Goal: Information Seeking & Learning: Find specific fact

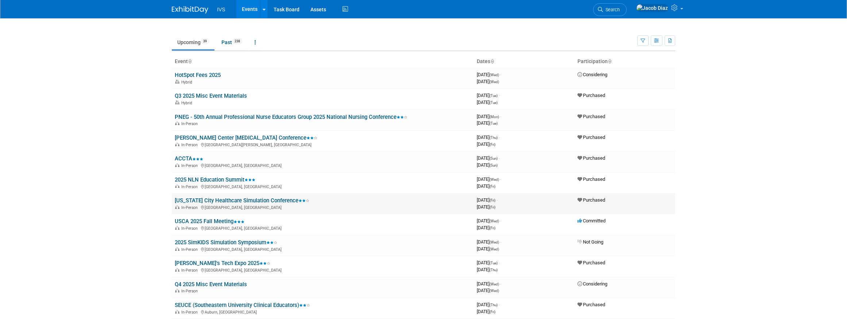
click at [223, 201] on link "[US_STATE] City Healthcare Simulation Conference" at bounding box center [242, 200] width 135 height 7
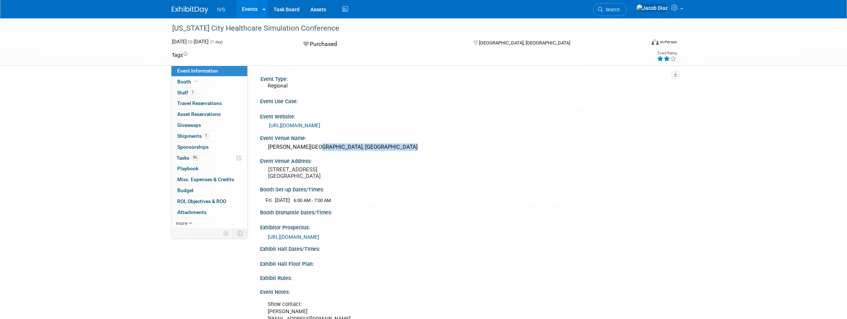
drag, startPoint x: 398, startPoint y: 146, endPoint x: 306, endPoint y: 152, distance: 91.4
click at [306, 152] on div "Regnier Center, Johnson County Community College" at bounding box center [468, 147] width 404 height 11
copy div "Johnson County Community College"
